Goal: Task Accomplishment & Management: Use online tool/utility

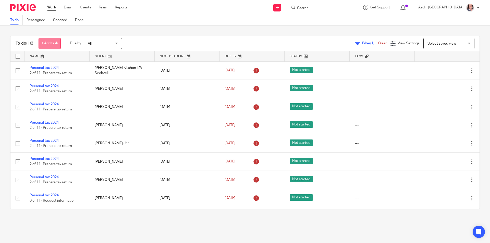
click at [46, 43] on link "+ Add task" at bounding box center [50, 43] width 22 height 11
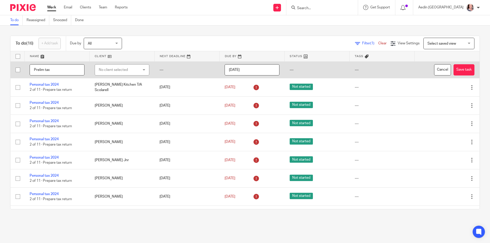
type input "Prelim tax"
click at [139, 69] on div "No client selected" at bounding box center [122, 69] width 55 height 11
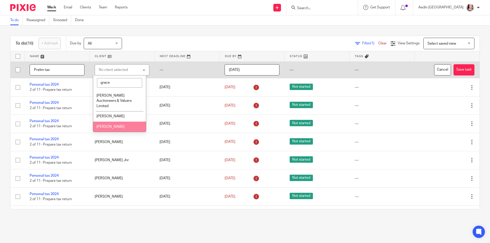
type input "grace"
click at [108, 125] on span "[PERSON_NAME]" at bounding box center [110, 127] width 28 height 4
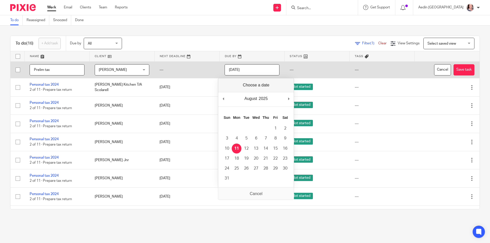
click at [258, 74] on input "[DATE]" at bounding box center [252, 69] width 55 height 11
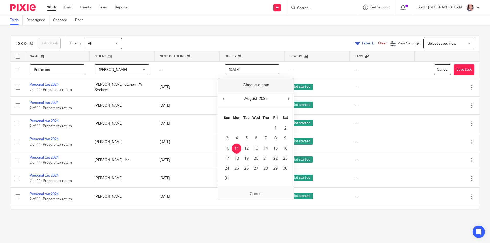
click at [288, 99] on div "August January February March April May June July August September October Nove…" at bounding box center [256, 99] width 76 height 15
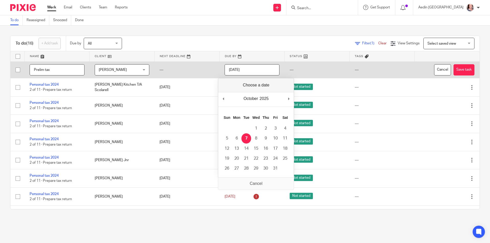
click at [260, 71] on input "[DATE]" at bounding box center [252, 69] width 55 height 11
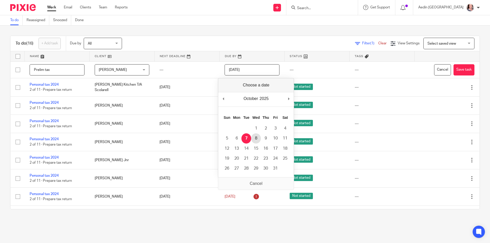
type input "[DATE]"
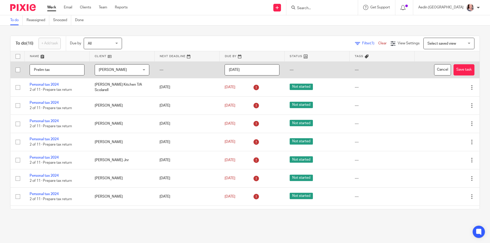
click at [59, 70] on input "Prelim tax" at bounding box center [57, 69] width 55 height 11
type input "Prelim tax to be paid"
click at [455, 69] on button "Save task" at bounding box center [464, 69] width 21 height 11
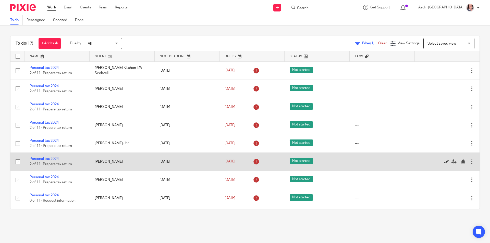
click at [444, 161] on icon at bounding box center [446, 161] width 5 height 5
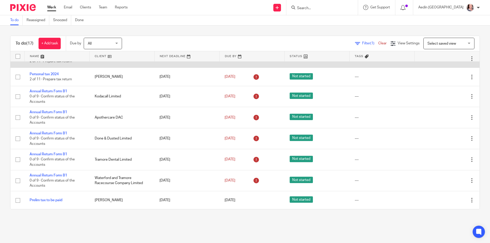
scroll to position [30, 0]
